Goal: Check status: Check status

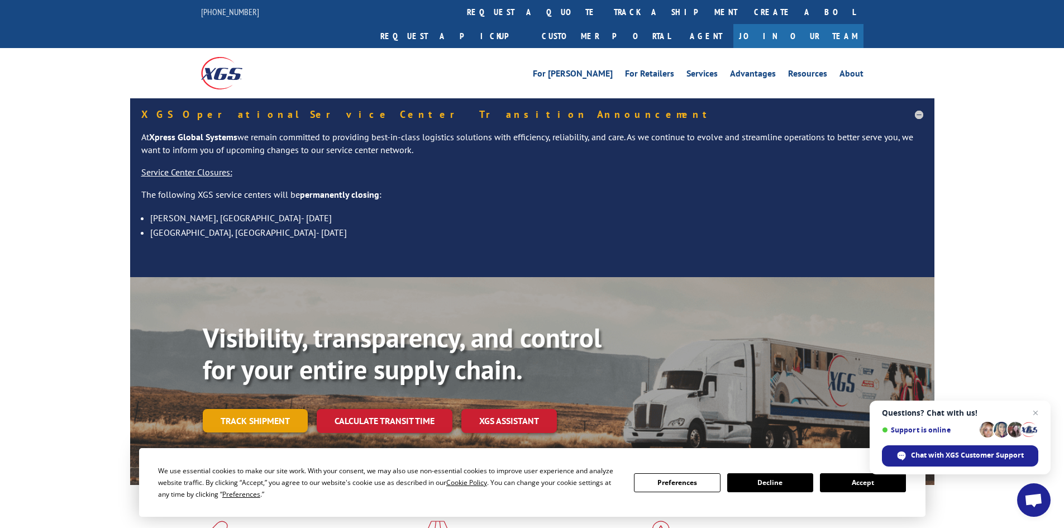
click at [288, 409] on link "Track shipment" at bounding box center [255, 420] width 105 height 23
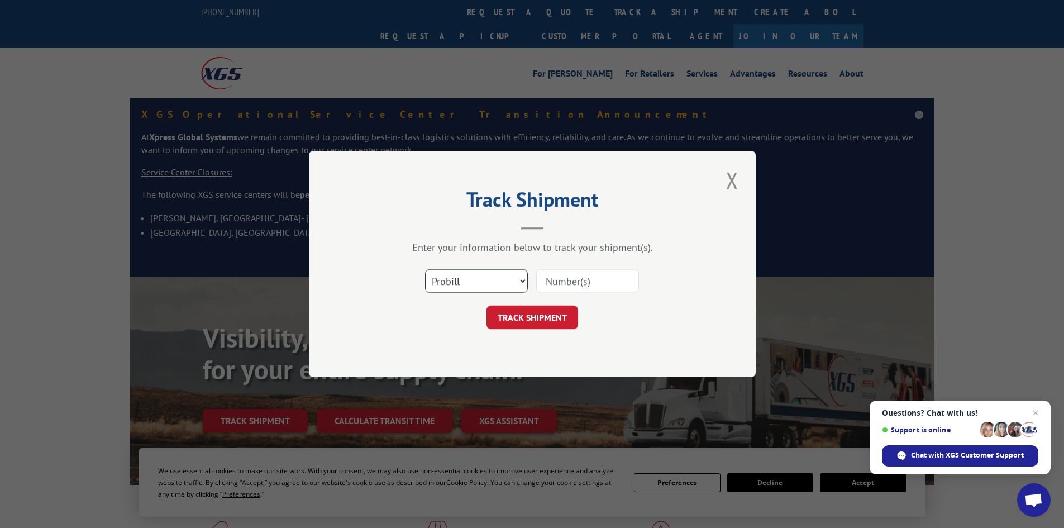
click at [506, 288] on select "Select category... Probill BOL PO" at bounding box center [476, 280] width 103 height 23
click at [425, 269] on select "Select category... Probill BOL PO" at bounding box center [476, 280] width 103 height 23
click at [470, 293] on select "Select category... Probill BOL PO" at bounding box center [476, 280] width 103 height 23
select select "bol"
click at [425, 269] on select "Select category... Probill BOL PO" at bounding box center [476, 280] width 103 height 23
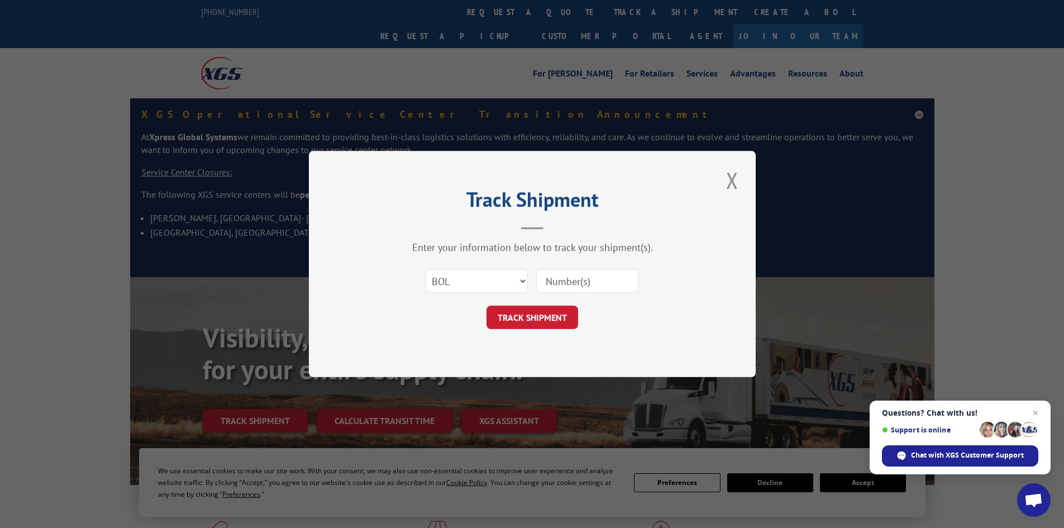
click at [607, 285] on input at bounding box center [587, 280] width 103 height 23
paste input "4902512"
type input "4902512"
click at [543, 314] on button "TRACK SHIPMENT" at bounding box center [533, 317] width 92 height 23
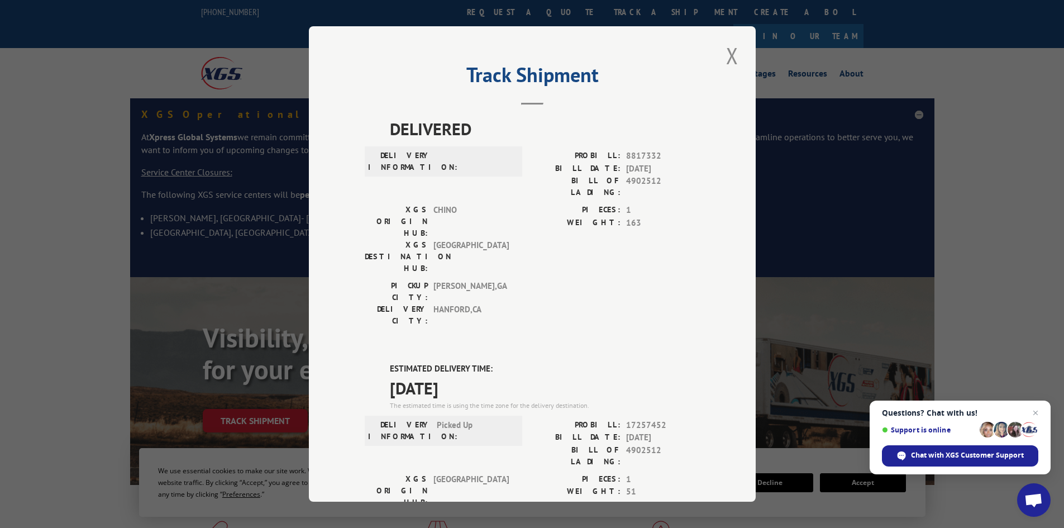
click at [738, 51] on div "Track Shipment DELIVERED DELIVERY INFORMATION: PROBILL: 8817332 BILL DATE: [DAT…" at bounding box center [532, 263] width 447 height 475
click at [734, 53] on button "Close modal" at bounding box center [732, 55] width 19 height 31
